Goal: Task Accomplishment & Management: Manage account settings

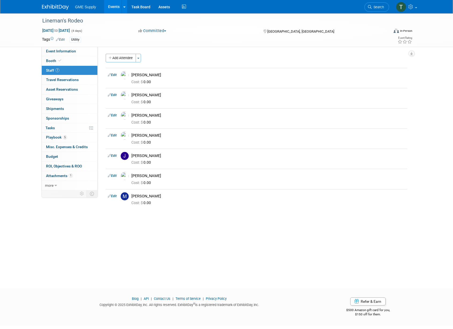
click at [119, 9] on link "Events" at bounding box center [114, 6] width 20 height 13
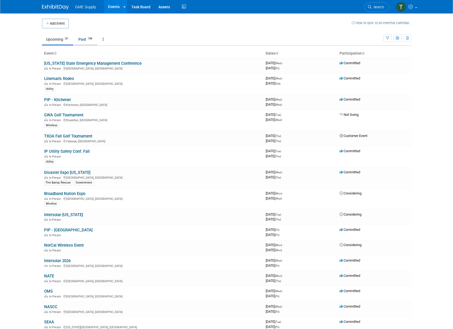
click at [84, 39] on link "Past 188" at bounding box center [85, 39] width 23 height 10
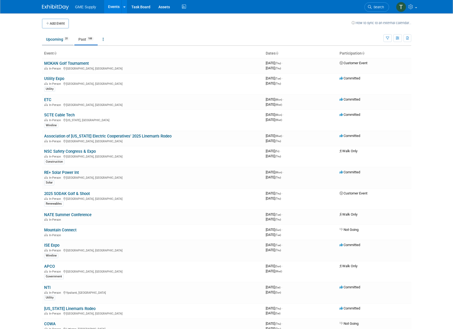
click at [51, 39] on link "Upcoming 20" at bounding box center [57, 39] width 31 height 10
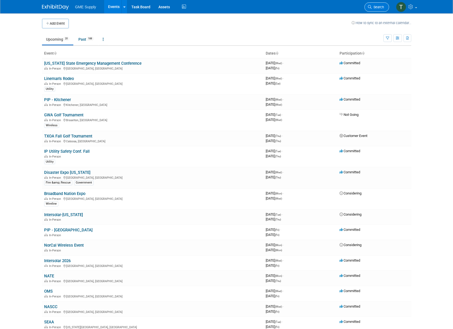
click at [376, 7] on span "Search" at bounding box center [378, 7] width 12 height 4
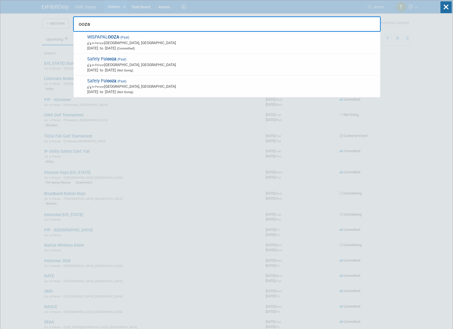
type input "ooza"
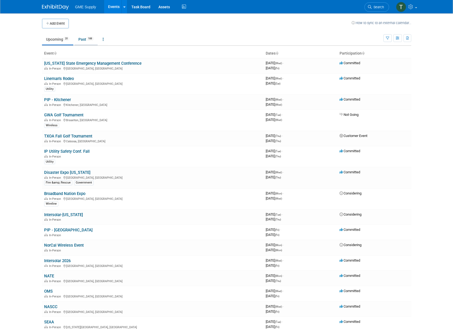
click at [83, 39] on link "Past 188" at bounding box center [85, 39] width 23 height 10
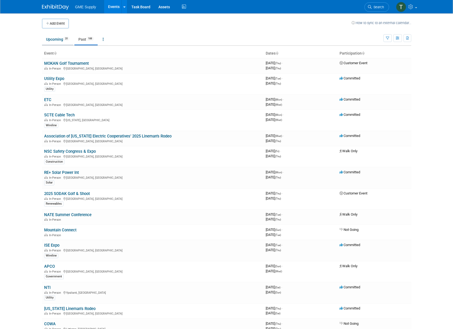
click at [55, 39] on link "Upcoming 20" at bounding box center [57, 39] width 31 height 10
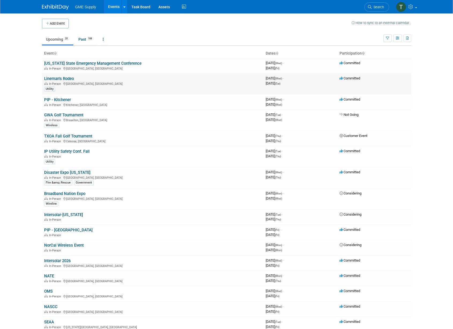
click at [65, 78] on link "Lineman's Rodeo" at bounding box center [59, 78] width 30 height 5
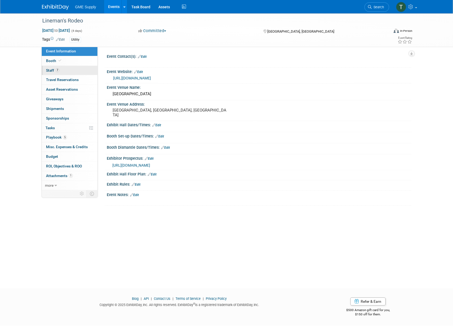
click at [50, 69] on span "Staff 7" at bounding box center [52, 70] width 13 height 4
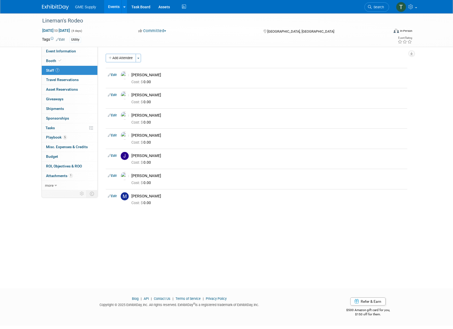
click at [68, 245] on div "Lineman's Rodeo Oct 15, 2025 to Oct 18, 2025 (4 days) Oct 15, 2025 to Oct 18, 2…" at bounding box center [226, 146] width 453 height 266
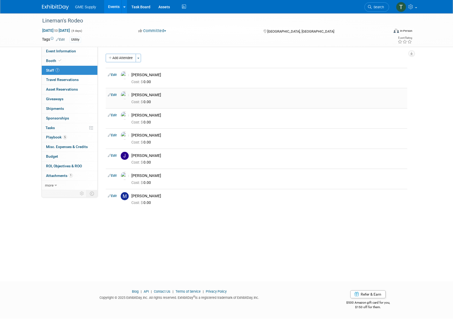
click at [116, 95] on link "Edit" at bounding box center [112, 95] width 9 height 4
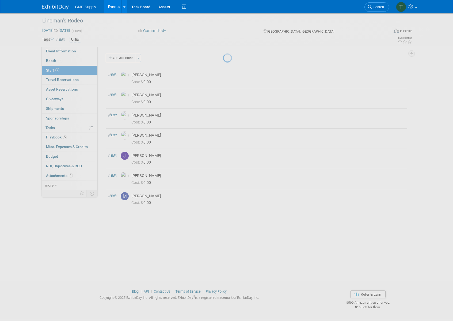
select select "4afd9145-d143-41ef-bbc4-ccb04de96857"
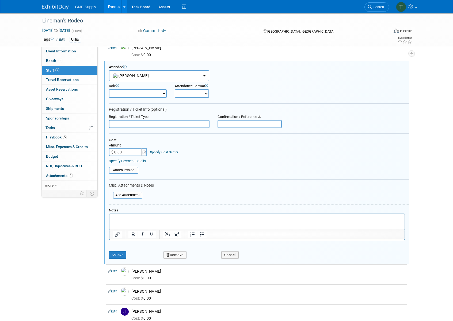
click at [173, 252] on button "Remove" at bounding box center [175, 255] width 23 height 7
click at [201, 253] on icon at bounding box center [200, 253] width 3 height 3
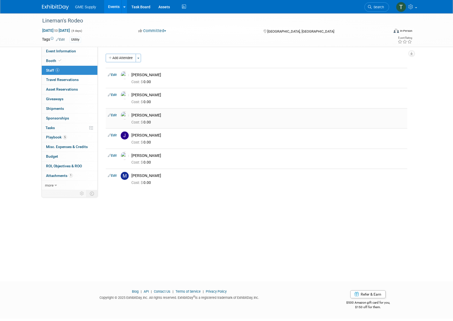
click at [125, 113] on img at bounding box center [125, 116] width 8 height 8
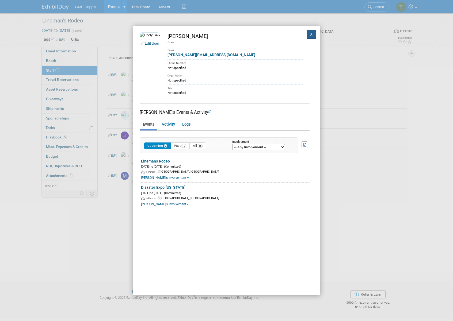
click at [307, 34] on button "X" at bounding box center [312, 34] width 10 height 9
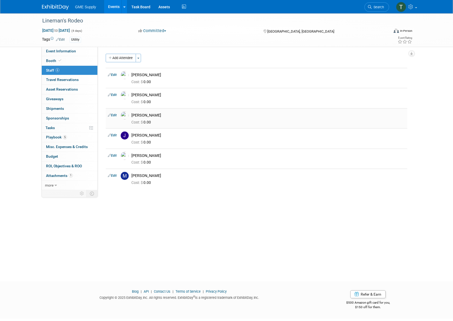
click at [114, 114] on link "Edit" at bounding box center [112, 115] width 9 height 4
select select "56c0bad0-4fbb-46ee-90e3-64bbbe1b4e4a"
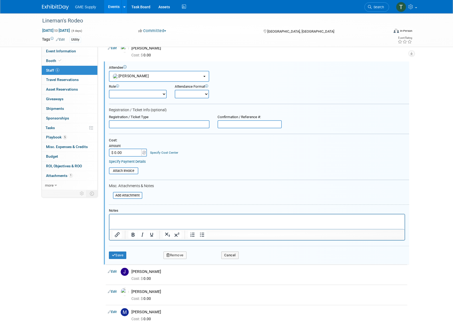
click at [174, 252] on button "Remove" at bounding box center [175, 255] width 23 height 7
click at [201, 252] on icon at bounding box center [200, 253] width 3 height 3
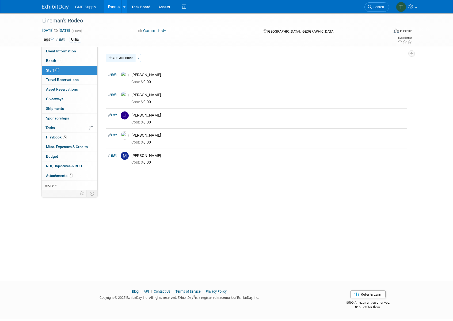
click at [113, 58] on button "Add Attendee" at bounding box center [121, 58] width 30 height 9
click at [0, 0] on div at bounding box center [0, 0] width 0 height 0
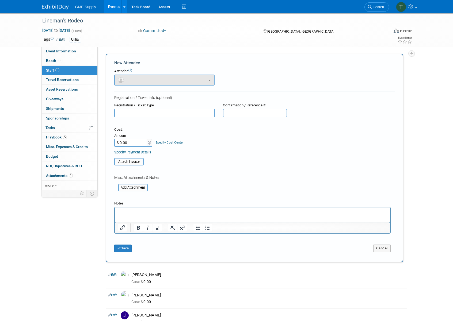
click at [196, 81] on button "button" at bounding box center [164, 80] width 100 height 11
click at [210, 81] on button "button" at bounding box center [164, 80] width 100 height 11
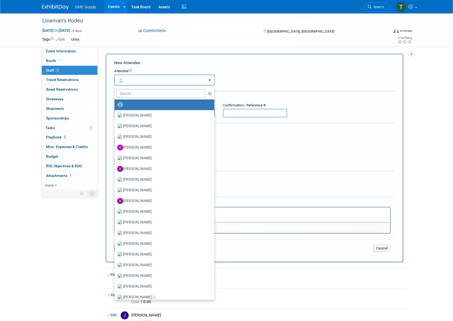
click at [210, 81] on button "button" at bounding box center [164, 80] width 100 height 11
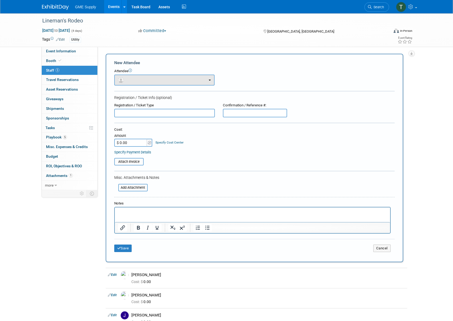
click at [209, 81] on button "button" at bounding box center [164, 80] width 100 height 11
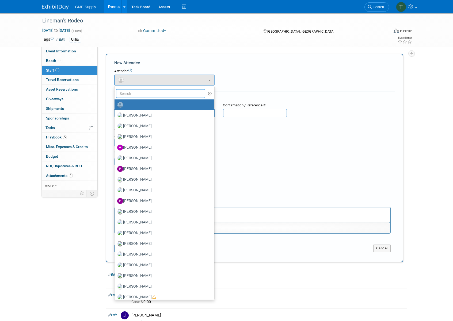
click at [138, 92] on input "text" at bounding box center [161, 93] width 90 height 9
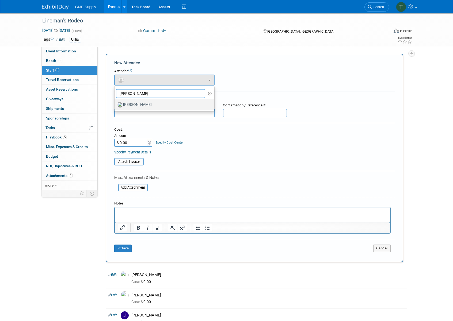
type input "billie"
click at [137, 103] on label "Billie Modzelewski" at bounding box center [163, 105] width 92 height 9
click at [115, 103] on input "Billie Modzelewski" at bounding box center [113, 104] width 3 height 3
select select "34f87180-8340-461f-8755-4e281e0068b4"
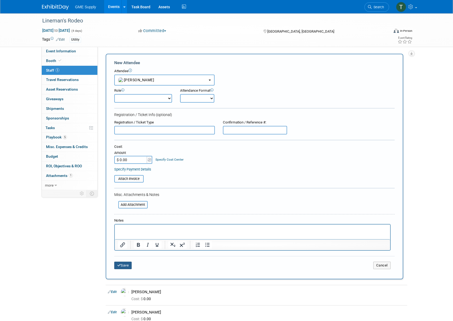
click at [121, 262] on button "Save" at bounding box center [123, 265] width 18 height 7
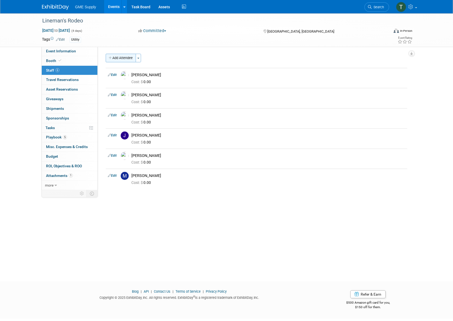
click at [119, 58] on button "Add Attendee" at bounding box center [121, 58] width 30 height 9
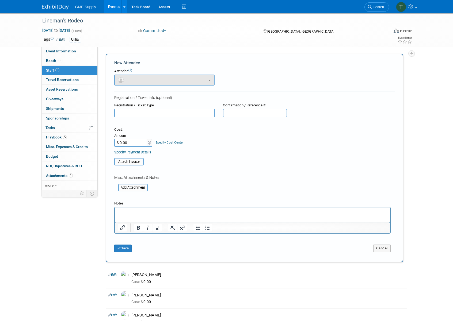
click at [150, 82] on button "button" at bounding box center [164, 80] width 100 height 11
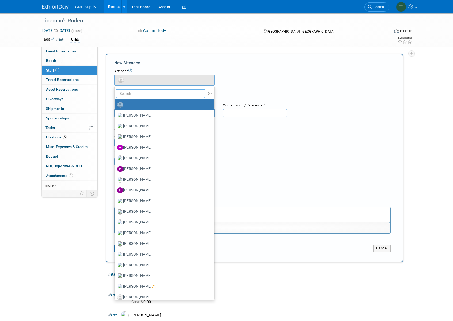
click at [143, 93] on input "text" at bounding box center [161, 93] width 90 height 9
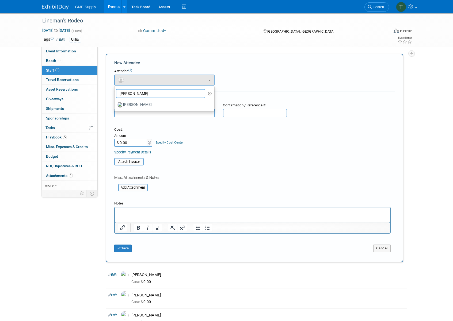
drag, startPoint x: 134, startPoint y: 93, endPoint x: 115, endPoint y: 89, distance: 19.6
click at [115, 89] on li "eliza" at bounding box center [165, 93] width 100 height 9
type input "n"
type input "Eli"
click at [271, 82] on div "Attendee <img src="https://www.exhibitday.com/Images/Unassigned-User-Icon.png" …" at bounding box center [254, 77] width 281 height 17
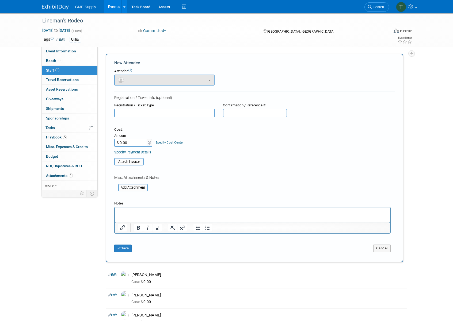
click at [181, 79] on button "button" at bounding box center [164, 80] width 100 height 11
click at [210, 93] on icon "button" at bounding box center [210, 94] width 4 height 4
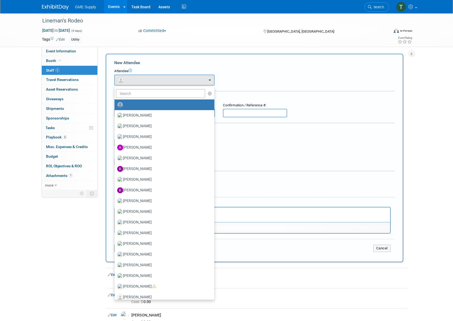
click at [140, 105] on label at bounding box center [163, 105] width 92 height 9
click at [115, 105] on input "radio" at bounding box center [113, 104] width 3 height 3
click at [134, 93] on input "text" at bounding box center [161, 93] width 90 height 9
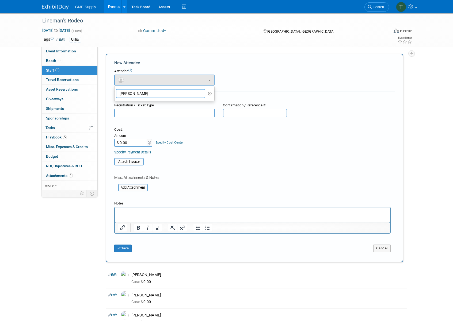
type input "Eilzabeth Nicholson"
click at [160, 94] on input "Eilzabeth Nicholson" at bounding box center [161, 93] width 90 height 9
click at [210, 80] on b "button" at bounding box center [210, 80] width 2 height 1
click at [192, 92] on input "Eilzabeth Nicholson" at bounding box center [161, 93] width 90 height 9
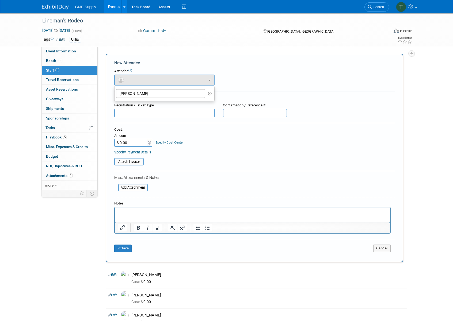
click at [232, 81] on div "Attendee <img src="https://www.exhibitday.com/Images/Unassigned-User-Icon.png" …" at bounding box center [254, 77] width 281 height 17
click at [209, 80] on b "button" at bounding box center [210, 80] width 2 height 1
click at [211, 94] on icon "button" at bounding box center [210, 94] width 4 height 4
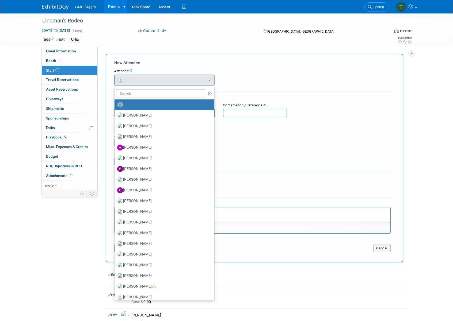
click at [48, 251] on div "Event Information Event Info Booth Booth 6 Staff 6 Staff 0 Travel Reservations …" at bounding box center [226, 203] width 377 height 381
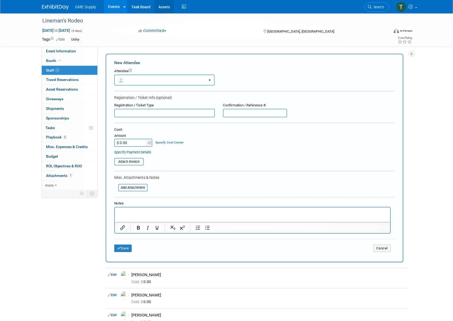
click at [164, 6] on link "Assets" at bounding box center [164, 6] width 20 height 13
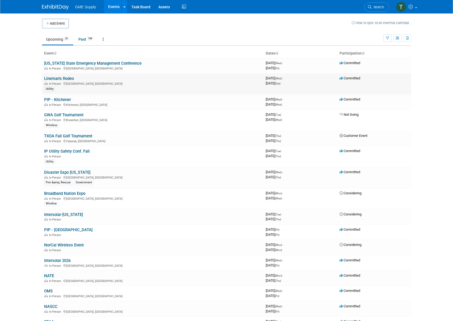
click at [52, 77] on link "Lineman's Rodeo" at bounding box center [59, 78] width 30 height 5
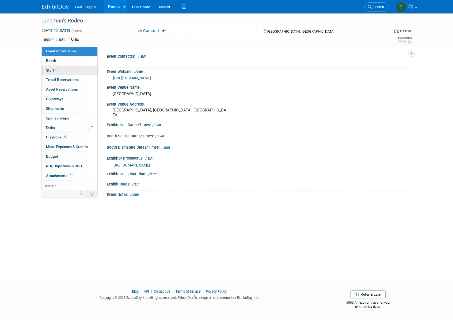
click at [51, 69] on span "Staff 6" at bounding box center [52, 70] width 13 height 4
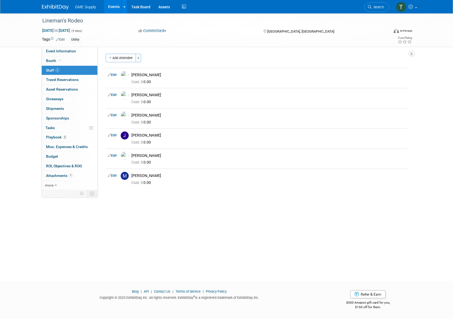
click at [122, 57] on button "Add Attendee" at bounding box center [121, 58] width 30 height 9
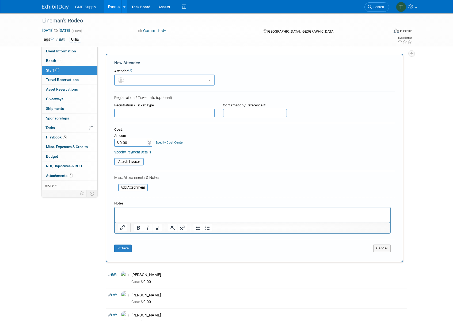
click at [420, 296] on div "Lineman's Rodeo Oct 15, 2025 to Oct 18, 2025 (4 days) Oct 15, 2025 to Oct 18, 2…" at bounding box center [226, 209] width 453 height 392
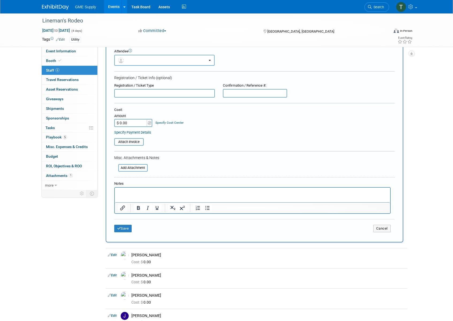
click at [131, 50] on icon at bounding box center [129, 50] width 3 height 3
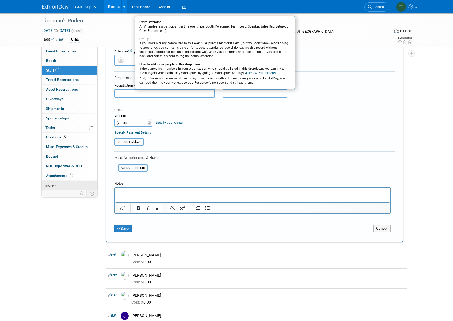
click at [56, 184] on icon at bounding box center [56, 186] width 2 height 4
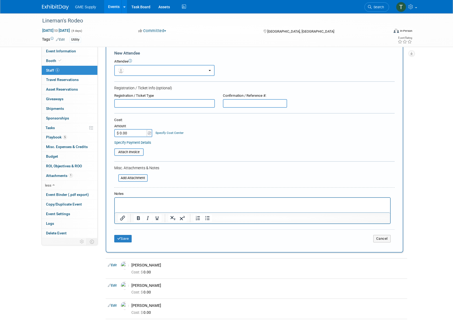
scroll to position [0, 0]
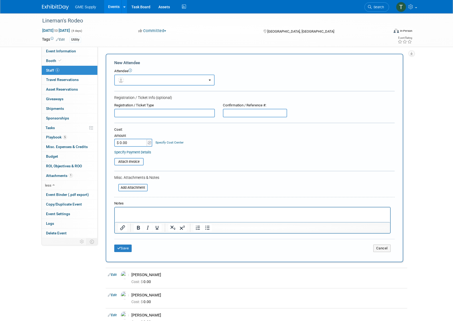
click at [47, 72] on link "6 Staff 6" at bounding box center [70, 70] width 56 height 9
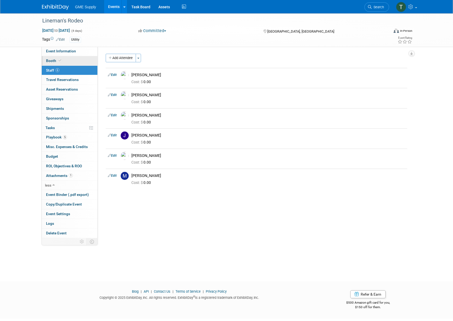
click at [54, 62] on span "Booth" at bounding box center [54, 61] width 16 height 4
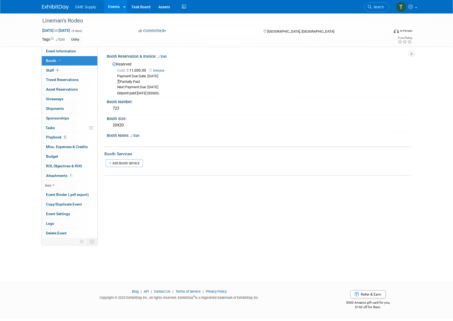
click at [88, 6] on span "GME Supply" at bounding box center [85, 7] width 21 height 4
click at [60, 5] on img at bounding box center [55, 7] width 27 height 5
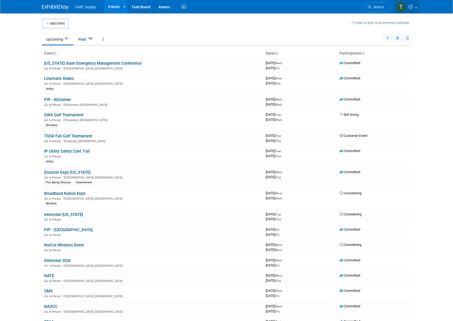
click at [415, 7] on link at bounding box center [406, 6] width 26 height 13
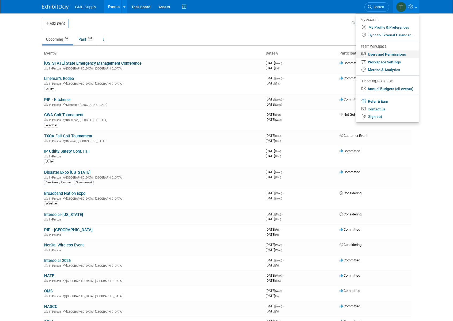
click at [381, 54] on link "Users and Permissions" at bounding box center [387, 55] width 63 height 8
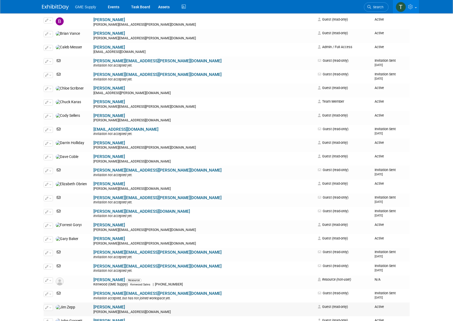
scroll to position [273, 0]
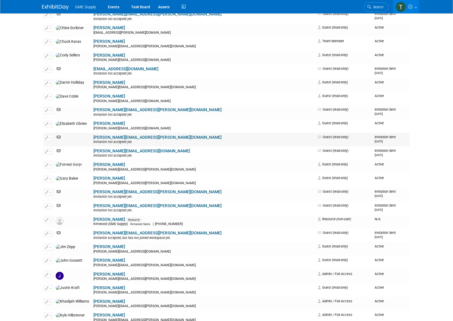
click at [47, 137] on icon "button" at bounding box center [46, 138] width 3 height 3
click at [56, 143] on link "Edit" at bounding box center [65, 146] width 42 height 7
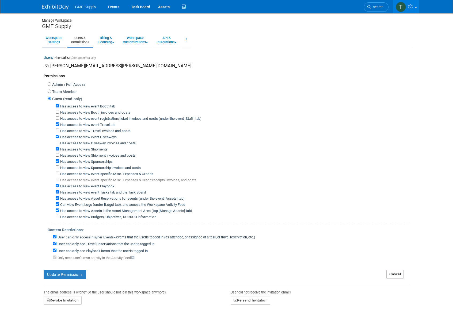
click at [50, 39] on link "Workspace Settings" at bounding box center [54, 39] width 24 height 13
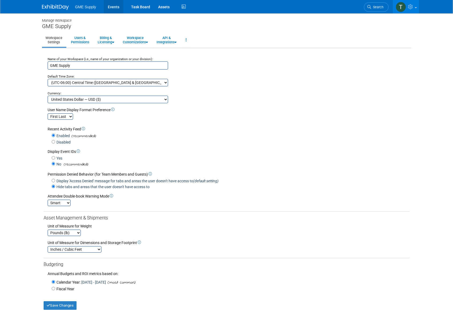
click at [117, 7] on link "Events" at bounding box center [114, 6] width 20 height 13
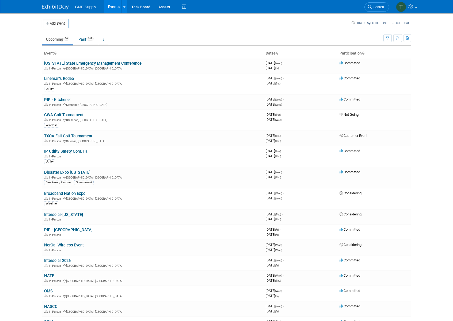
click at [64, 78] on link "Lineman's Rodeo" at bounding box center [59, 78] width 30 height 5
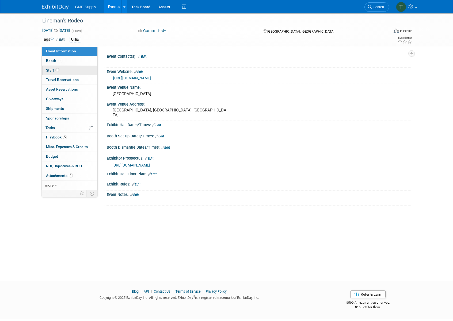
click at [49, 69] on span "Staff 6" at bounding box center [52, 70] width 13 height 4
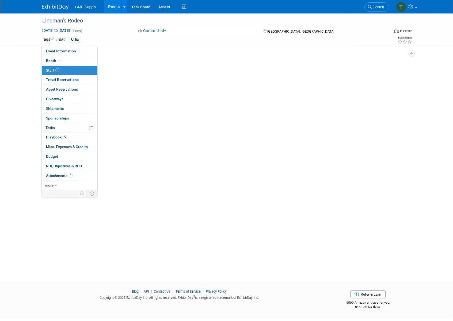
click at [49, 69] on span "Staff 6" at bounding box center [52, 70] width 13 height 4
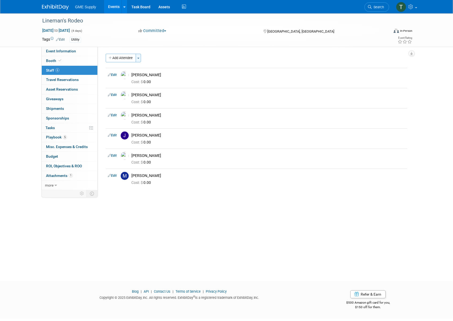
click at [140, 59] on button "Toggle Dropdown" at bounding box center [138, 58] width 5 height 9
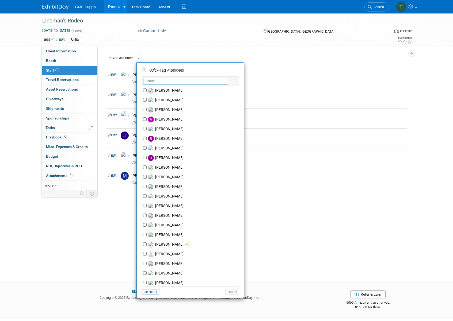
click at [163, 82] on input "text" at bounding box center [185, 81] width 85 height 7
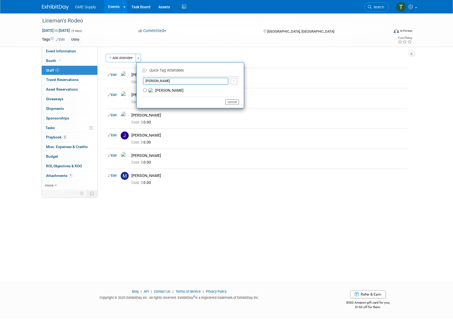
type input "eli"
click at [231, 102] on button "cancel" at bounding box center [232, 102] width 14 height 5
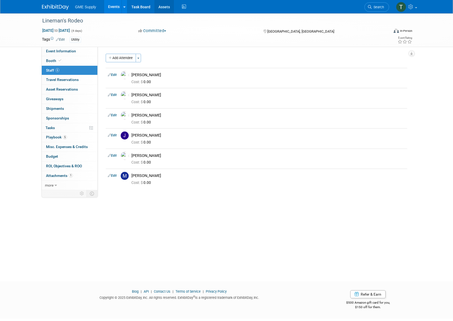
click at [162, 5] on link "Assets" at bounding box center [164, 6] width 20 height 13
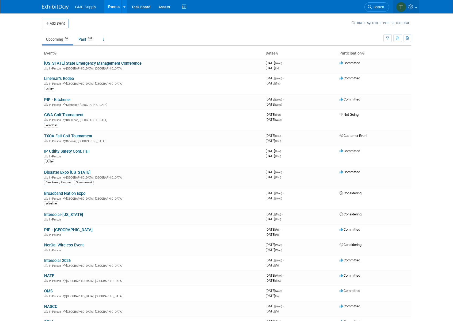
click at [412, 4] on icon at bounding box center [411, 6] width 6 height 5
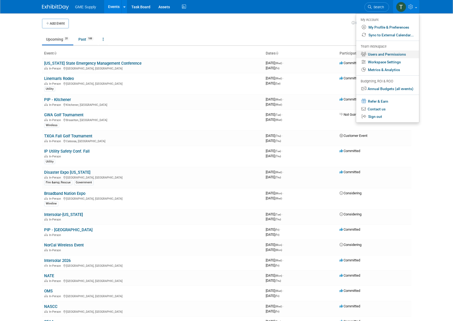
click at [382, 53] on link "Users and Permissions" at bounding box center [387, 55] width 63 height 8
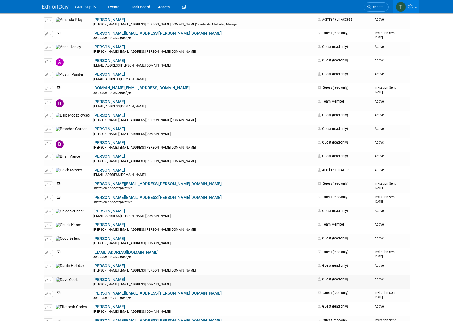
scroll to position [100, 0]
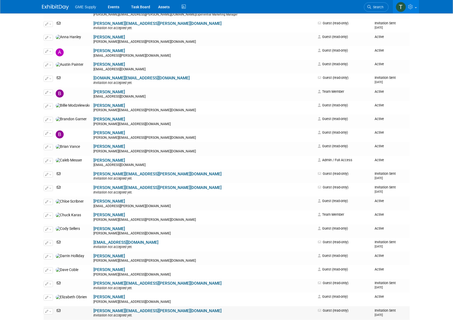
click at [114, 309] on link "[PERSON_NAME][EMAIL_ADDRESS][PERSON_NAME][DOMAIN_NAME]" at bounding box center [157, 311] width 128 height 5
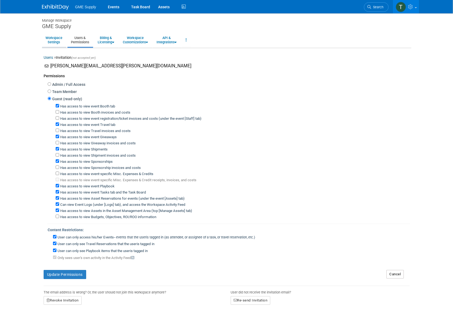
click at [51, 37] on link "Workspace Settings" at bounding box center [54, 39] width 24 height 13
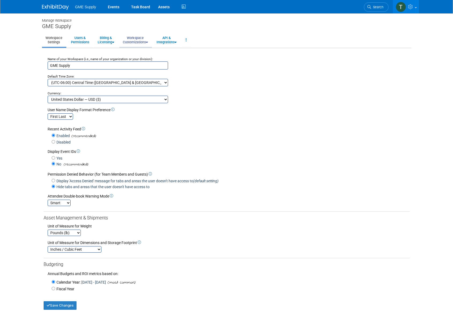
click at [134, 41] on link "Workspace Customizations" at bounding box center [135, 39] width 32 height 13
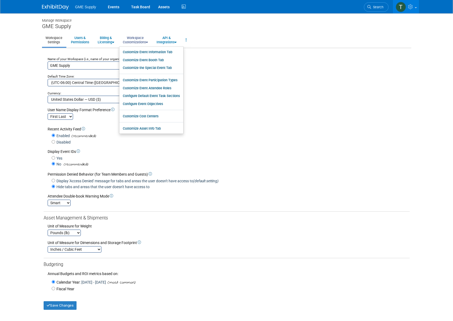
click at [134, 41] on link "Workspace Customizations" at bounding box center [135, 39] width 32 height 13
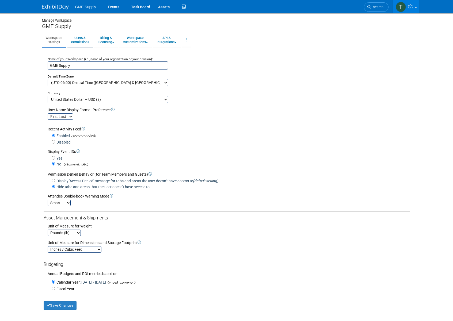
click at [85, 41] on link "Users & Permissions" at bounding box center [79, 39] width 25 height 13
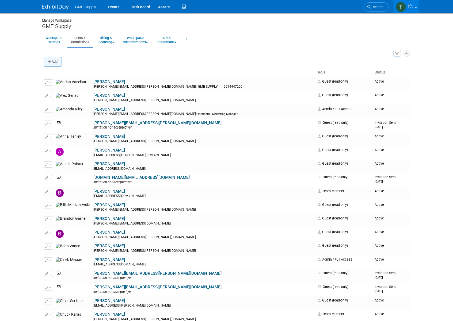
click at [55, 61] on button "Add" at bounding box center [53, 62] width 18 height 10
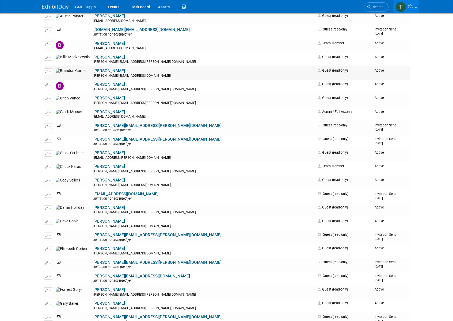
scroll to position [163, 0]
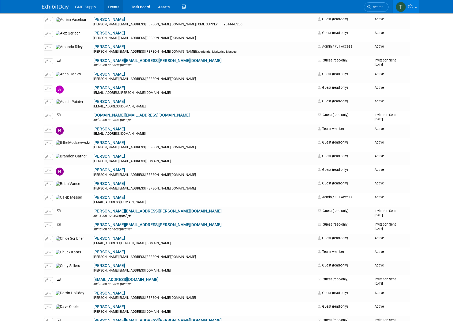
click at [113, 8] on link "Events" at bounding box center [114, 6] width 20 height 13
